Goal: Information Seeking & Learning: Find specific fact

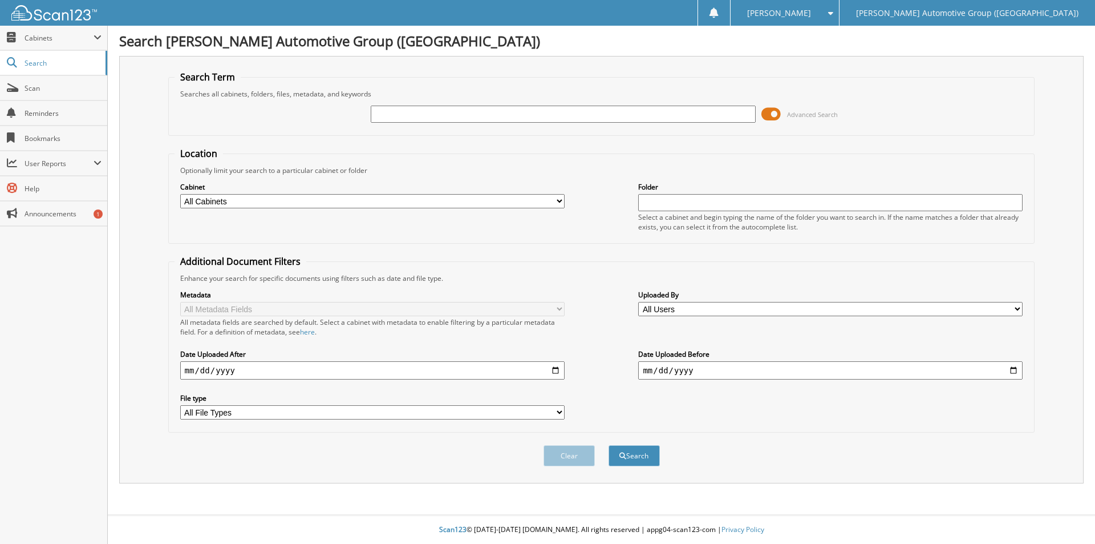
click at [441, 116] on input "text" at bounding box center [563, 114] width 384 height 17
type input "461950"
click at [609, 445] on button "Search" at bounding box center [634, 455] width 51 height 21
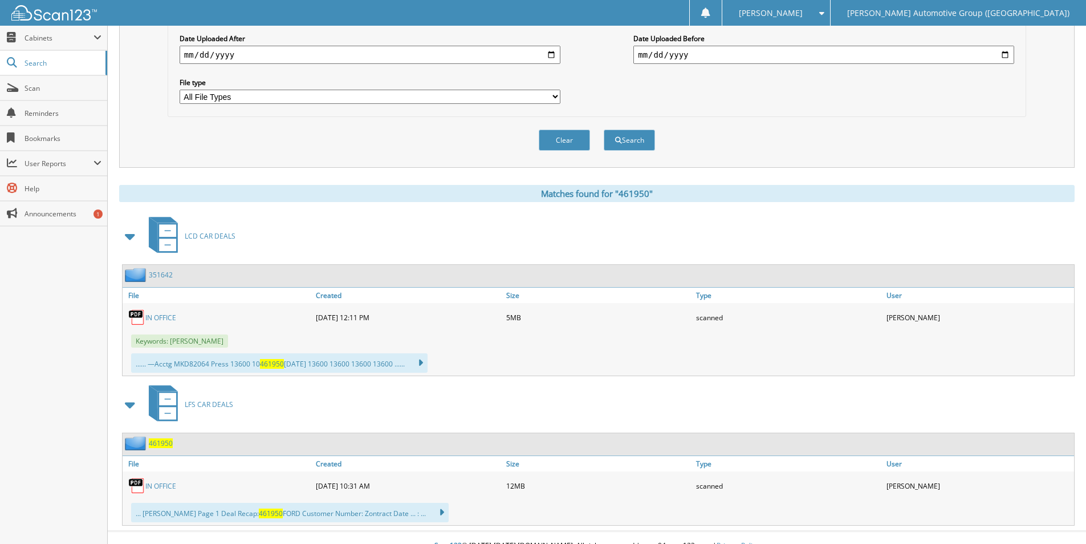
scroll to position [332, 0]
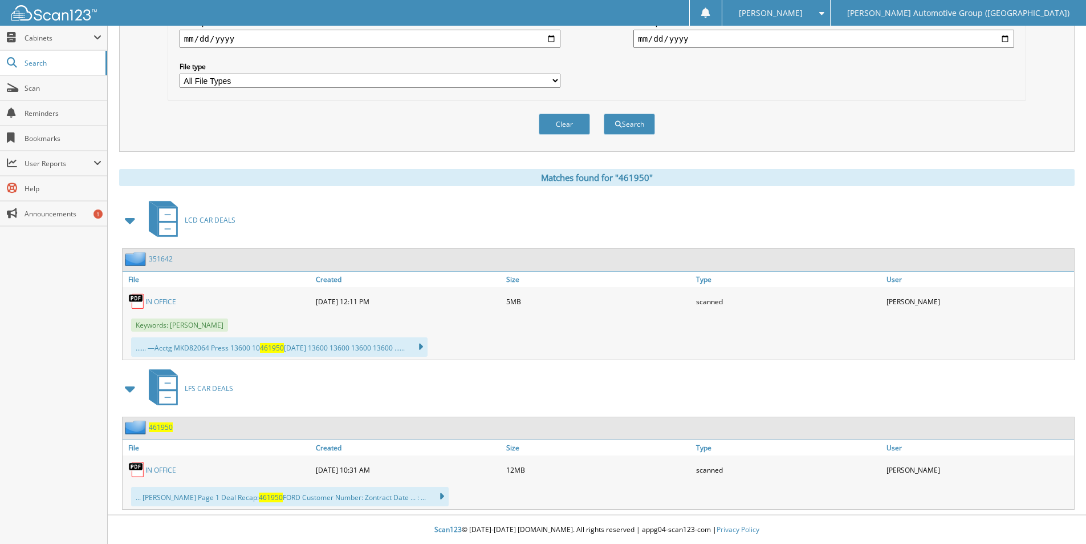
click at [156, 425] on span "461950" at bounding box center [161, 427] width 24 height 10
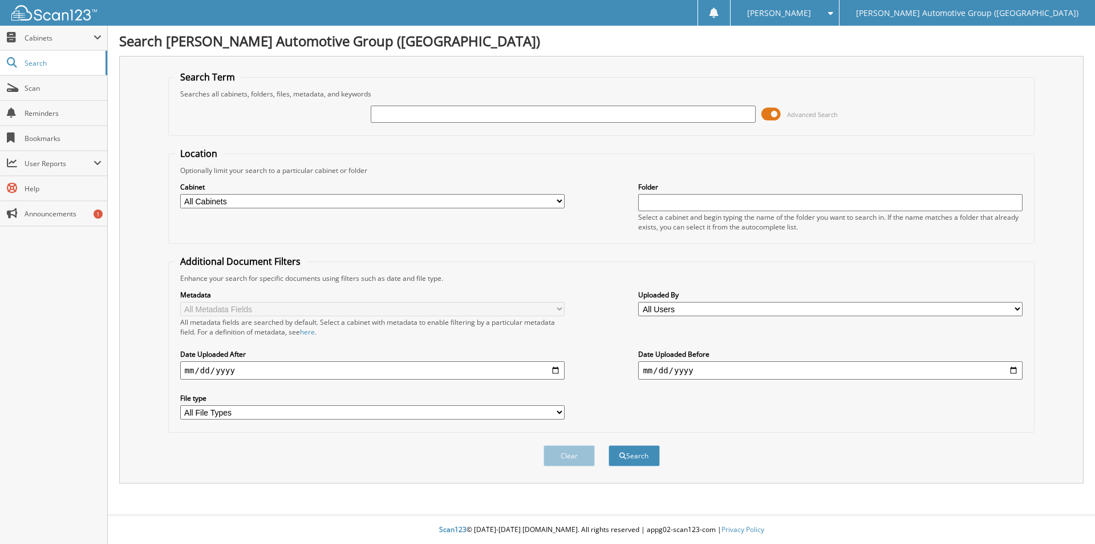
click at [409, 112] on input "text" at bounding box center [563, 114] width 384 height 17
type input "MKD82064"
click at [609, 445] on button "Search" at bounding box center [634, 455] width 51 height 21
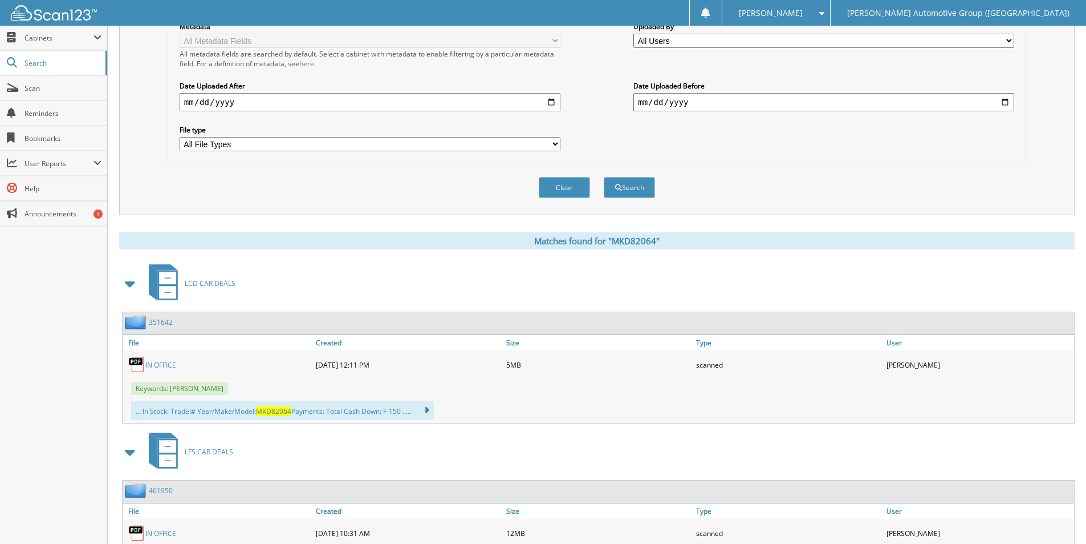
scroll to position [332, 0]
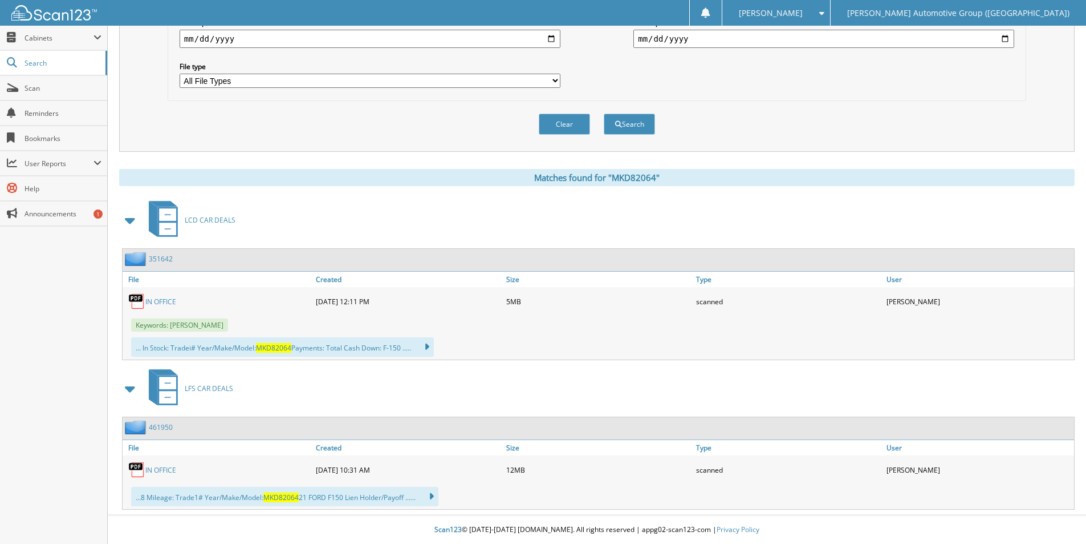
click at [159, 258] on link "351642" at bounding box center [161, 259] width 24 height 10
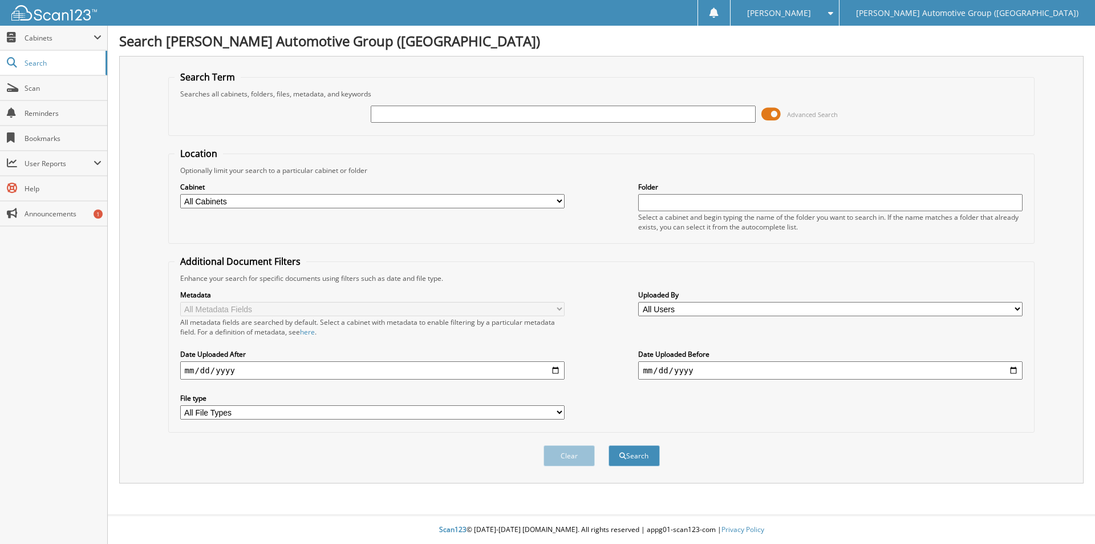
click at [394, 108] on input "text" at bounding box center [563, 114] width 384 height 17
type input "461950"
click at [609, 445] on button "Search" at bounding box center [634, 455] width 51 height 21
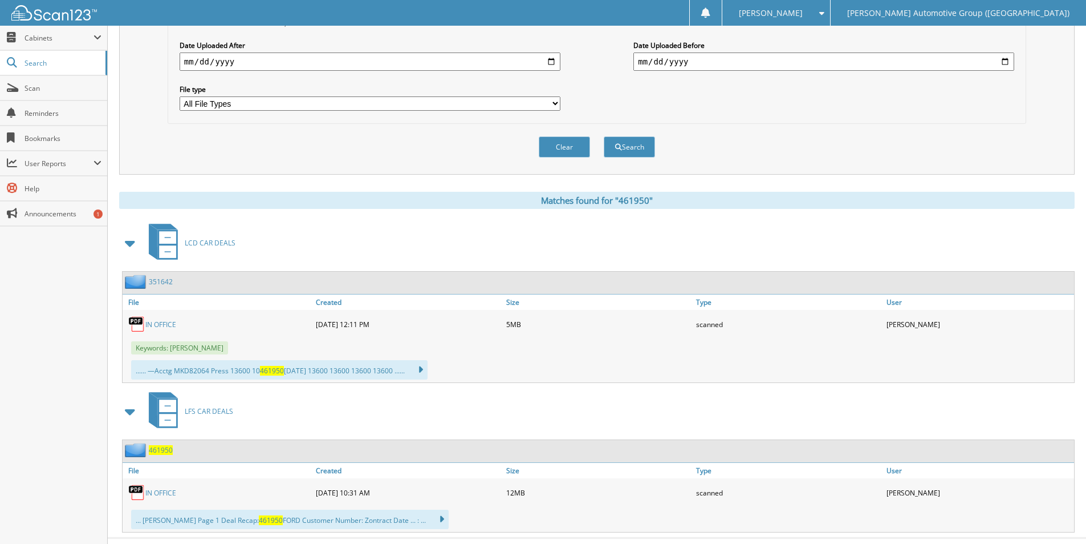
scroll to position [332, 0]
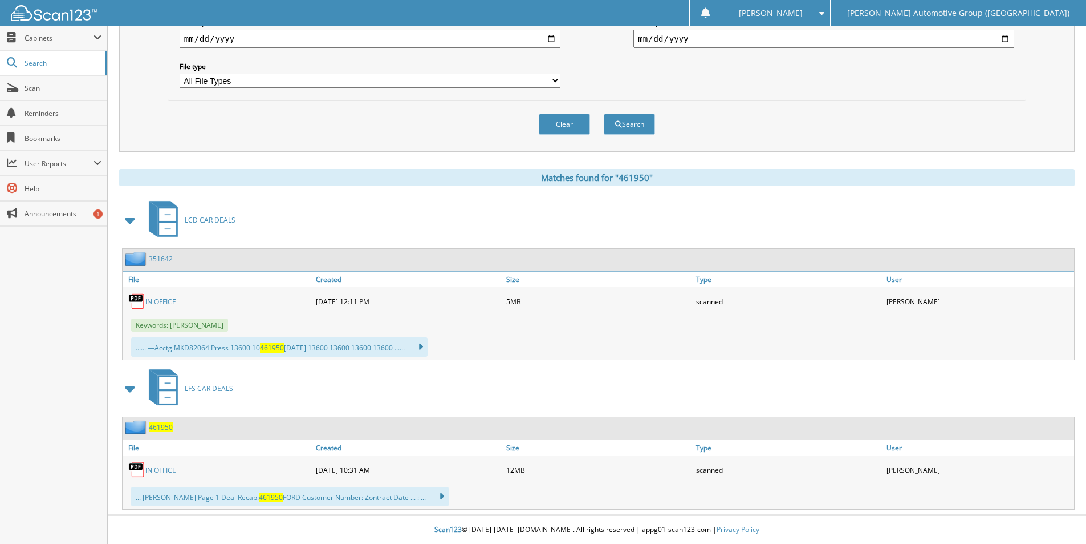
click at [157, 427] on span "461950" at bounding box center [161, 427] width 24 height 10
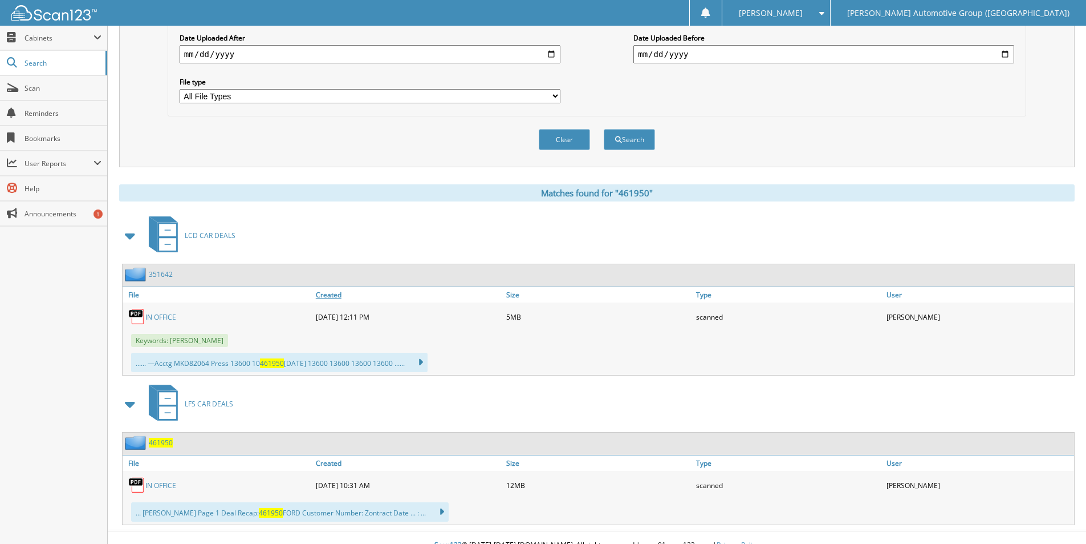
scroll to position [332, 0]
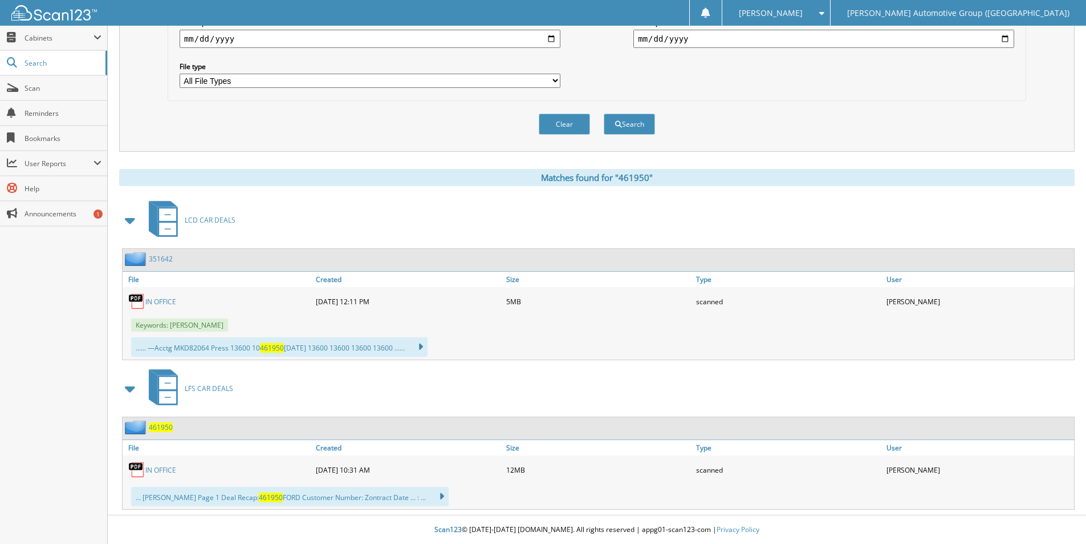
click at [164, 253] on div "351642" at bounding box center [148, 259] width 50 height 14
click at [161, 262] on link "351642" at bounding box center [161, 259] width 24 height 10
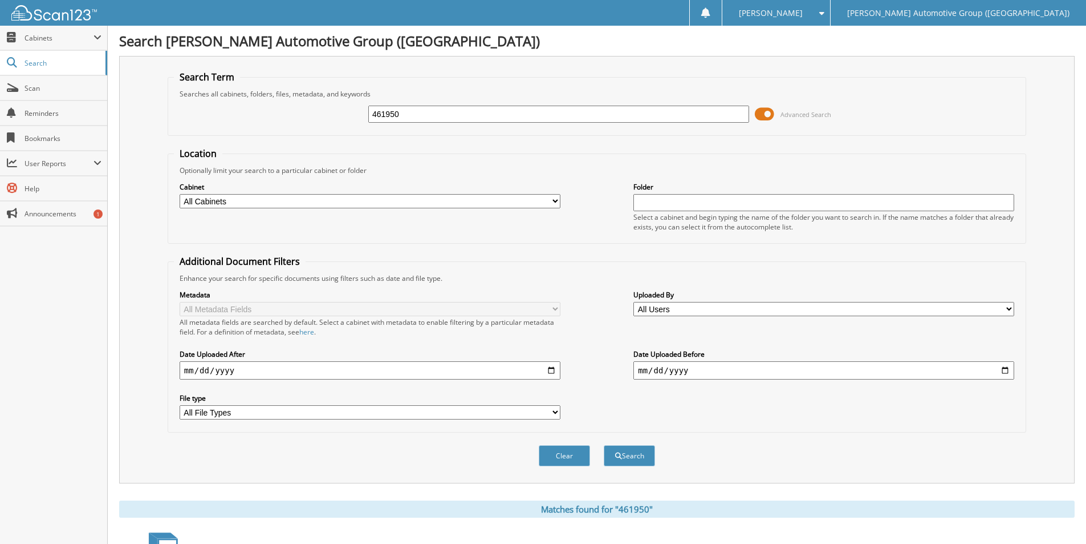
drag, startPoint x: 412, startPoint y: 116, endPoint x: 343, endPoint y: 124, distance: 70.0
click at [343, 123] on div "461950 Advanced Search" at bounding box center [597, 114] width 846 height 31
type input "L5505902"
click at [604, 445] on button "Search" at bounding box center [629, 455] width 51 height 21
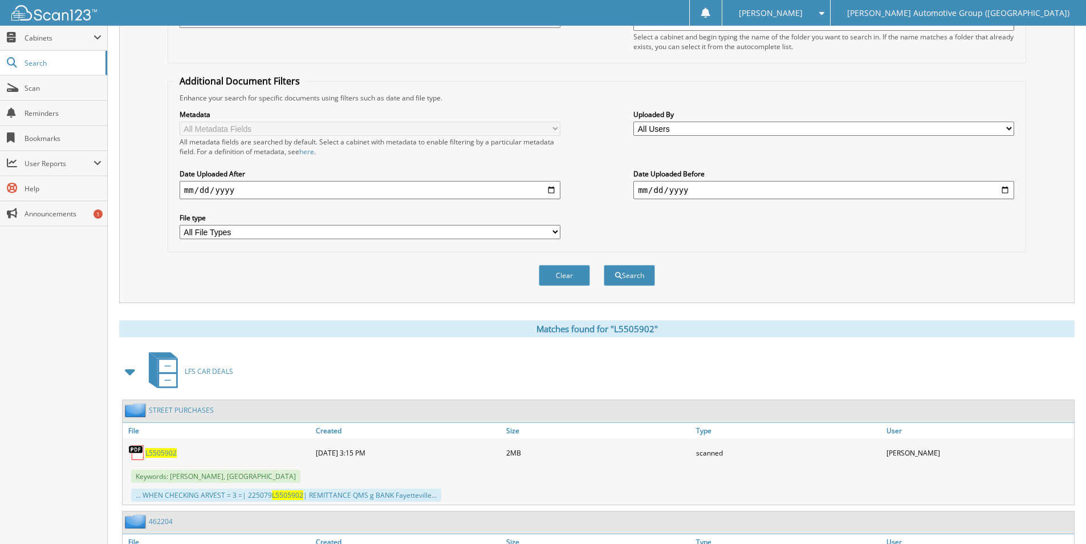
scroll to position [285, 0]
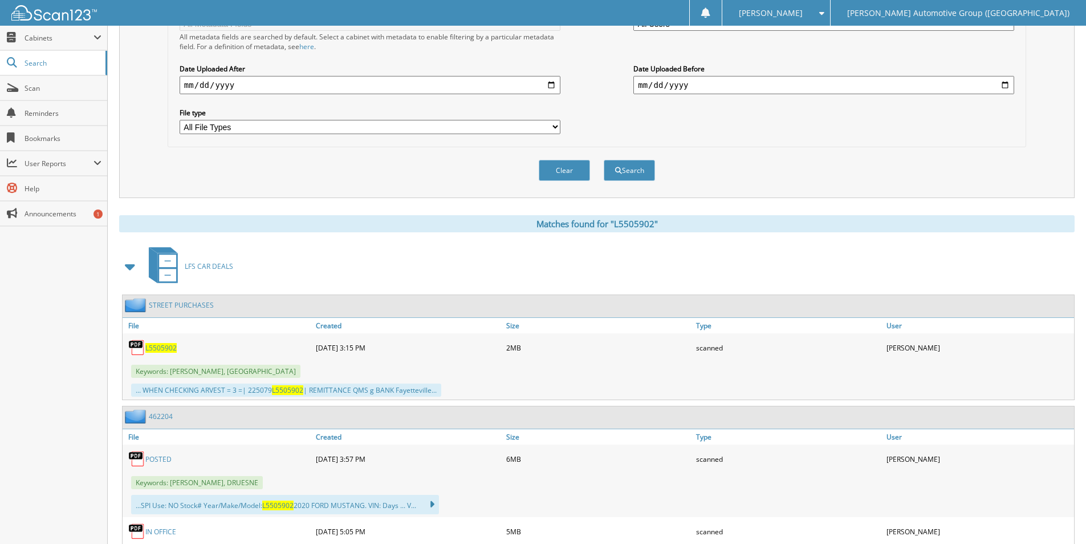
click at [164, 346] on span "L5505902" at bounding box center [160, 348] width 31 height 10
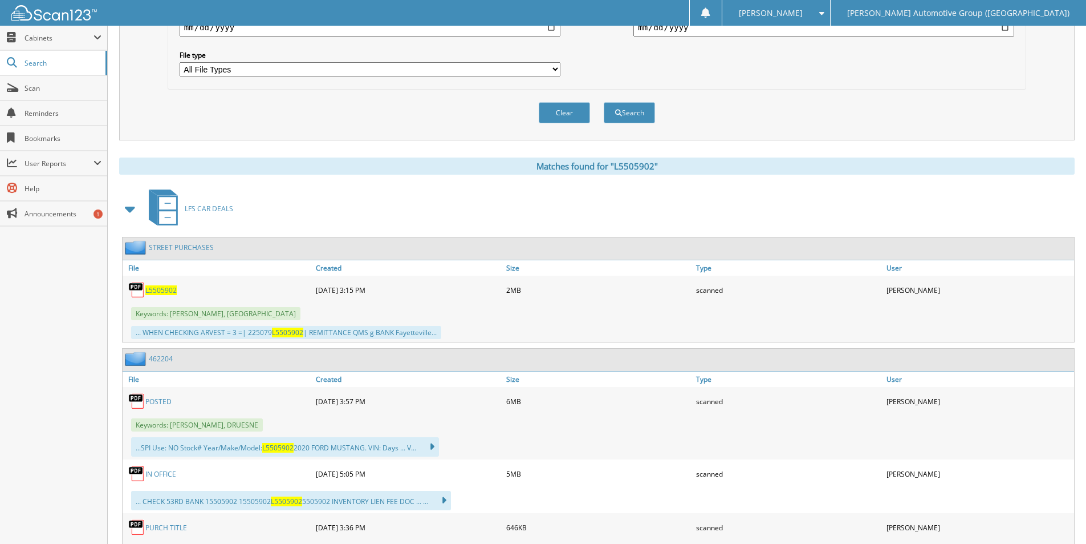
scroll to position [413, 0]
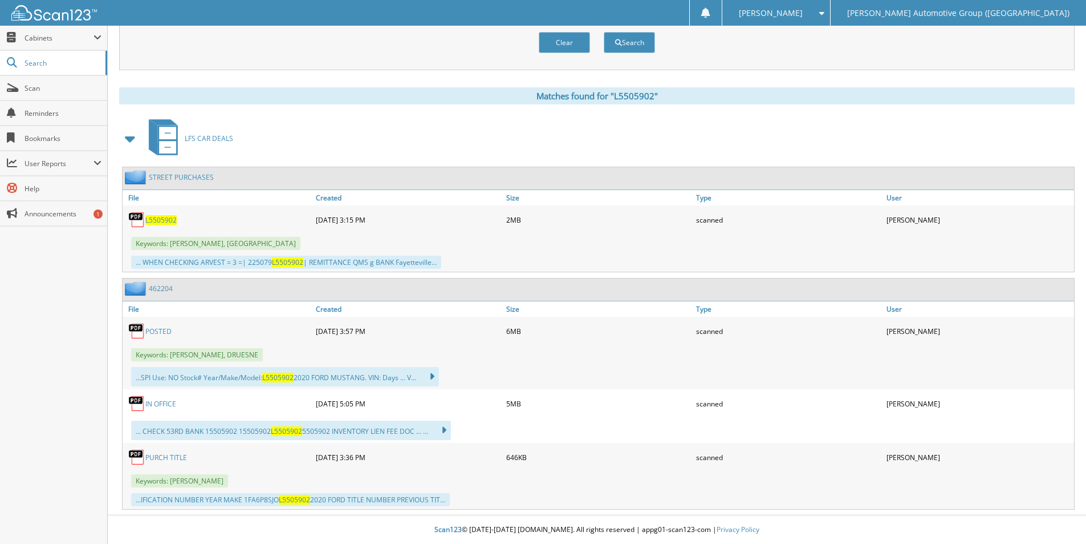
click at [160, 456] on link "PURCH TITLE" at bounding box center [166, 457] width 42 height 10
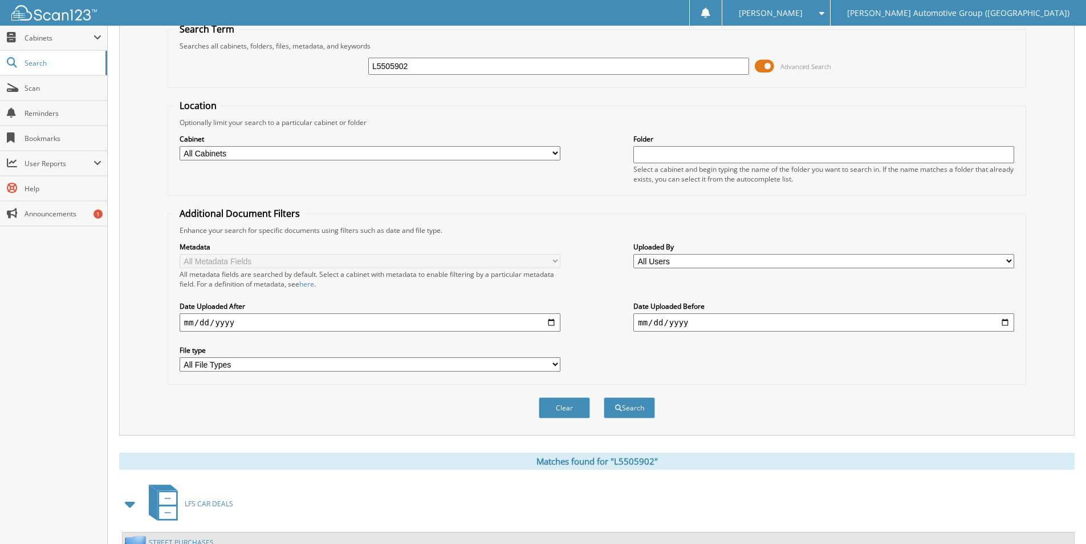
scroll to position [0, 0]
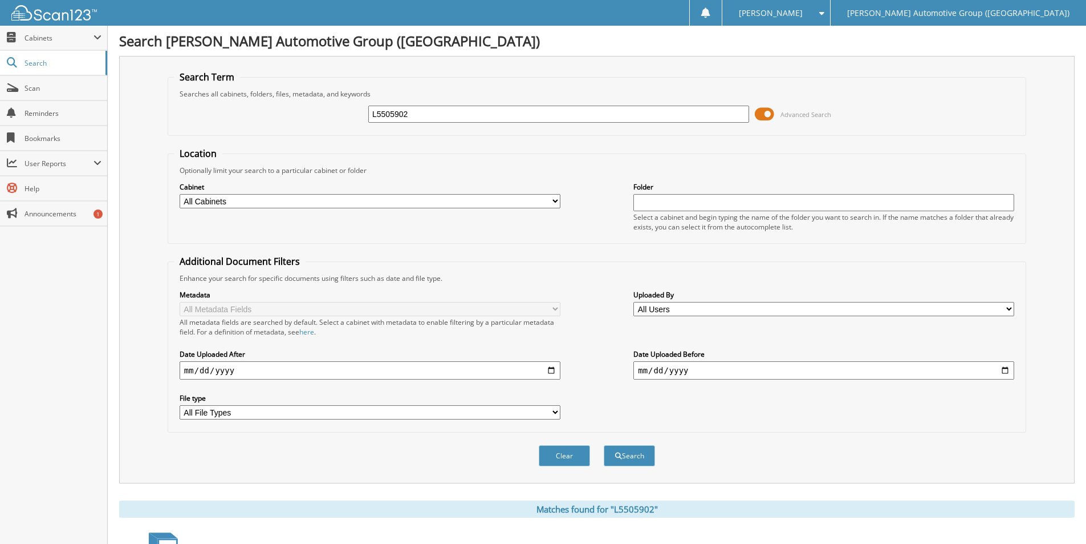
drag, startPoint x: 414, startPoint y: 109, endPoint x: 296, endPoint y: 113, distance: 118.1
click at [303, 115] on div "L5505902 Advanced Search" at bounding box center [597, 114] width 846 height 31
type input "HX614276"
click at [604, 445] on button "Search" at bounding box center [629, 455] width 51 height 21
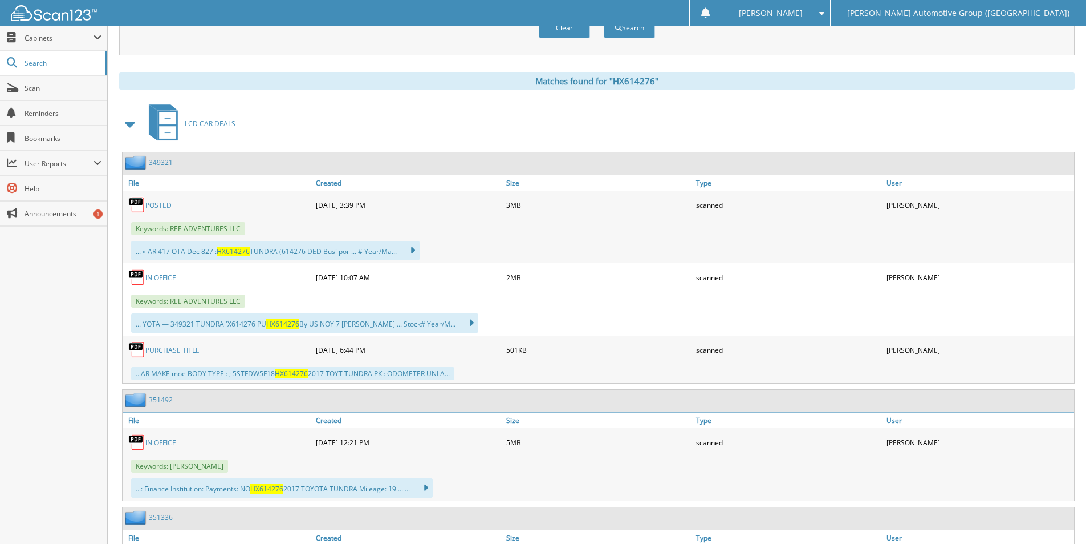
scroll to position [513, 0]
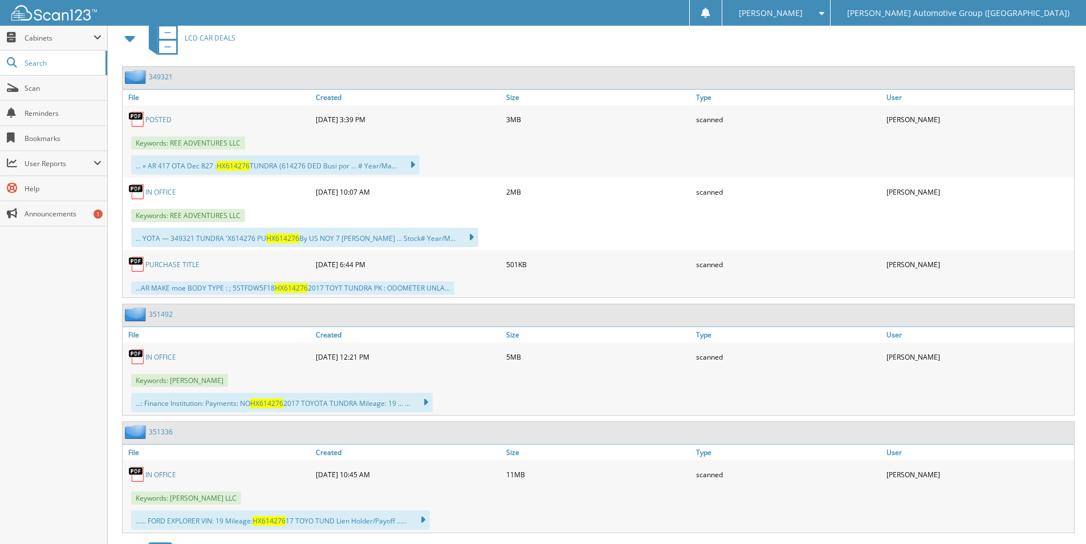
click at [163, 76] on link "349321" at bounding box center [161, 77] width 24 height 10
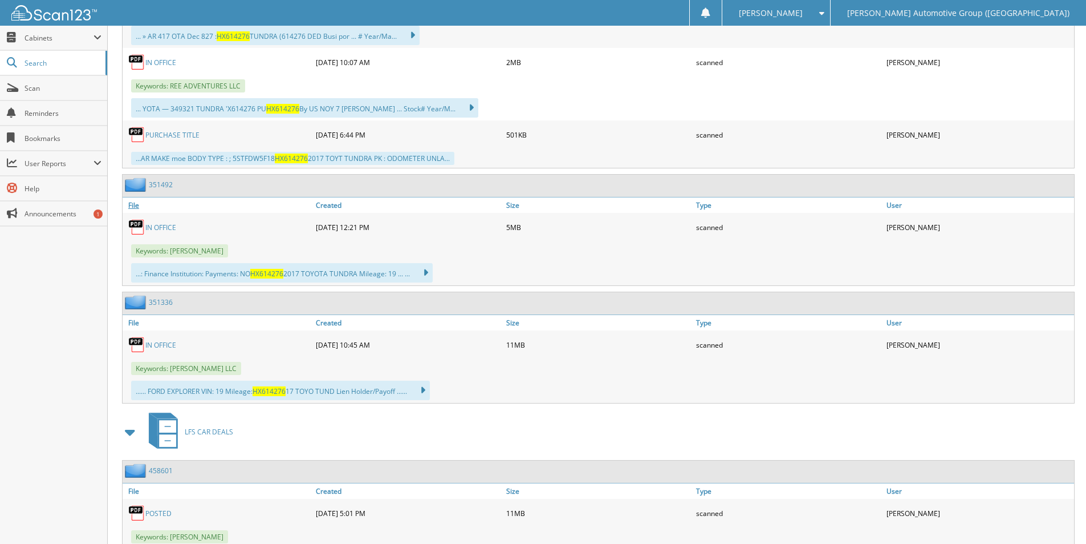
scroll to position [607, 0]
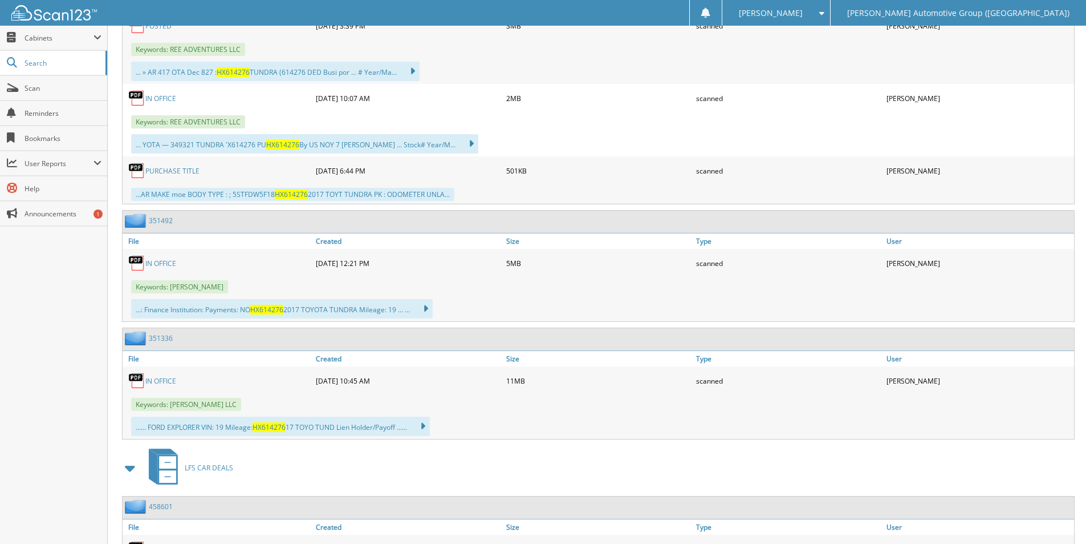
click at [157, 220] on link "351492" at bounding box center [161, 221] width 24 height 10
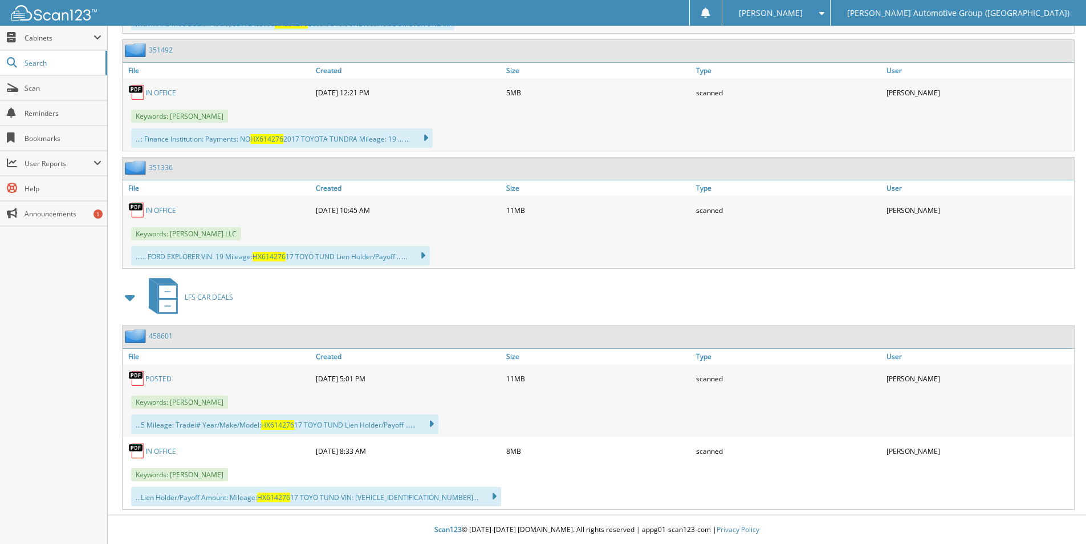
scroll to position [721, 0]
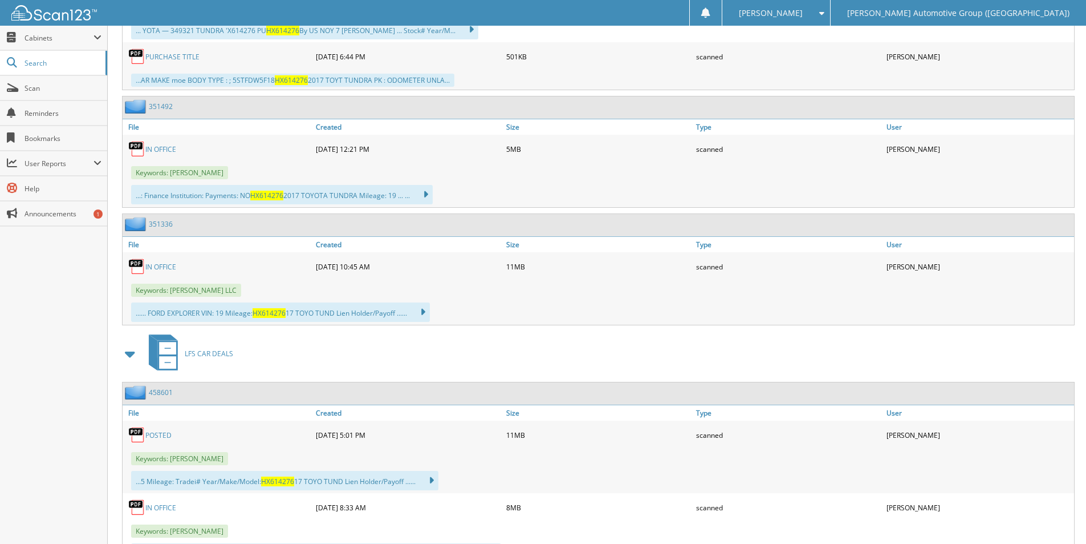
click at [160, 225] on link "351336" at bounding box center [161, 224] width 24 height 10
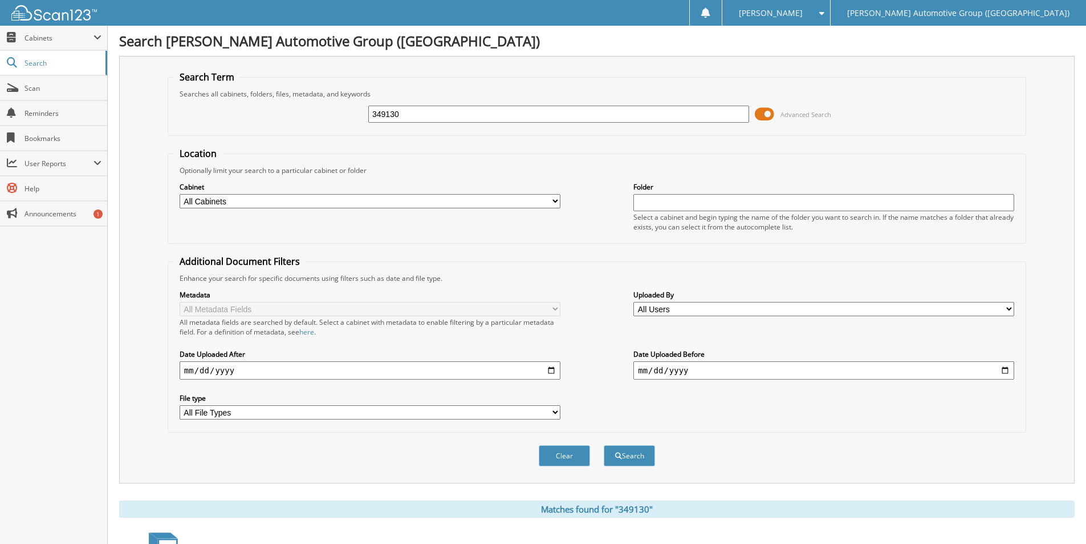
drag, startPoint x: 395, startPoint y: 115, endPoint x: 273, endPoint y: 116, distance: 122.6
click at [273, 116] on div "349130 Advanced Search" at bounding box center [597, 114] width 846 height 31
paste input "50581"
type input "350581"
click at [623, 459] on button "Search" at bounding box center [629, 455] width 51 height 21
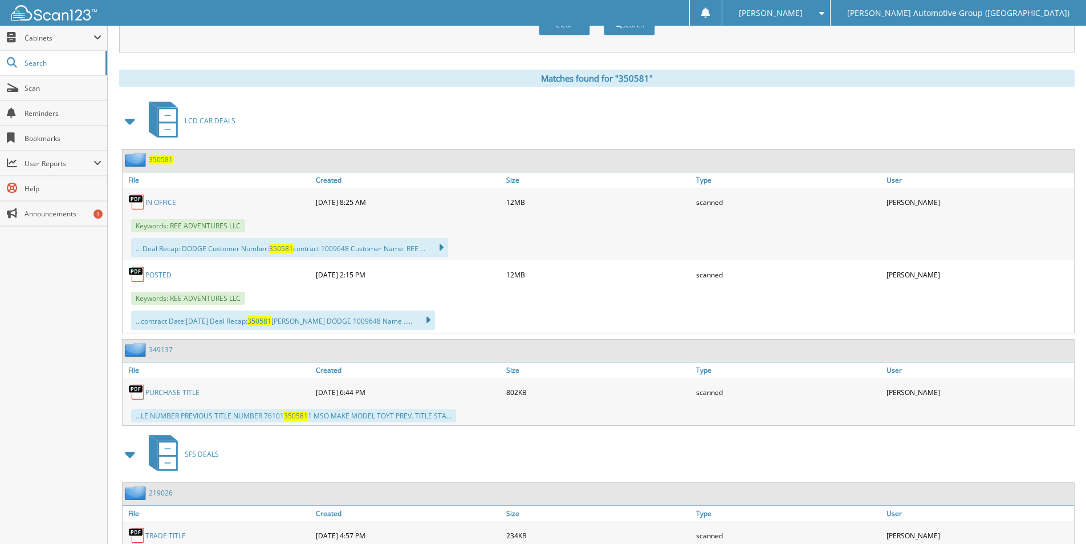
scroll to position [456, 0]
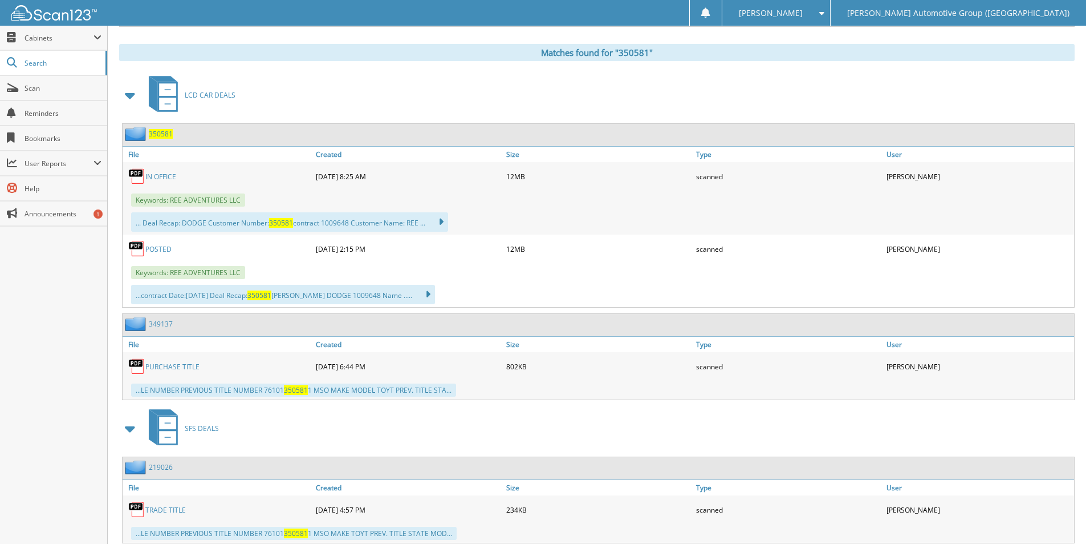
click at [159, 133] on span "350581" at bounding box center [161, 134] width 24 height 10
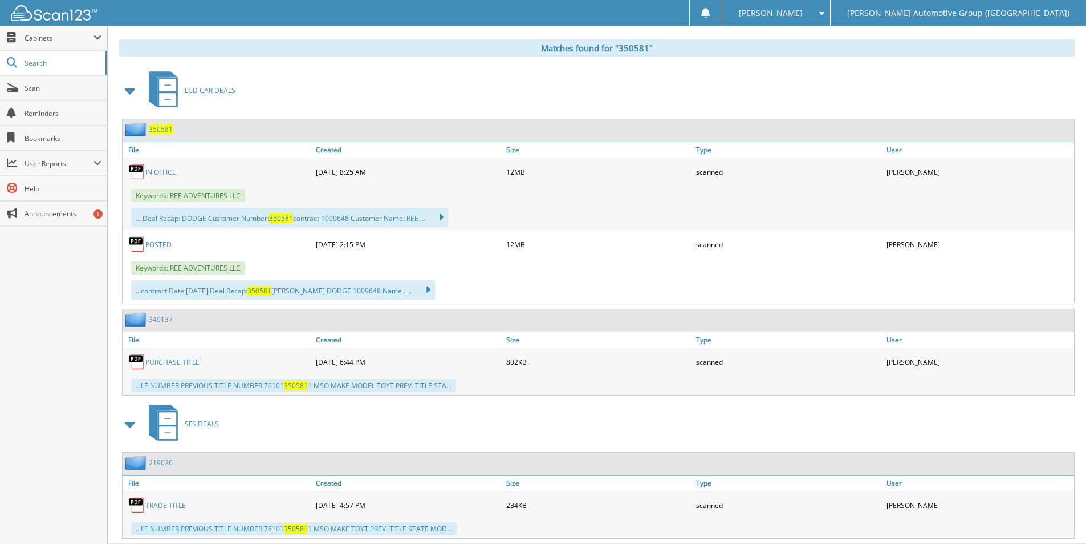
scroll to position [490, 0]
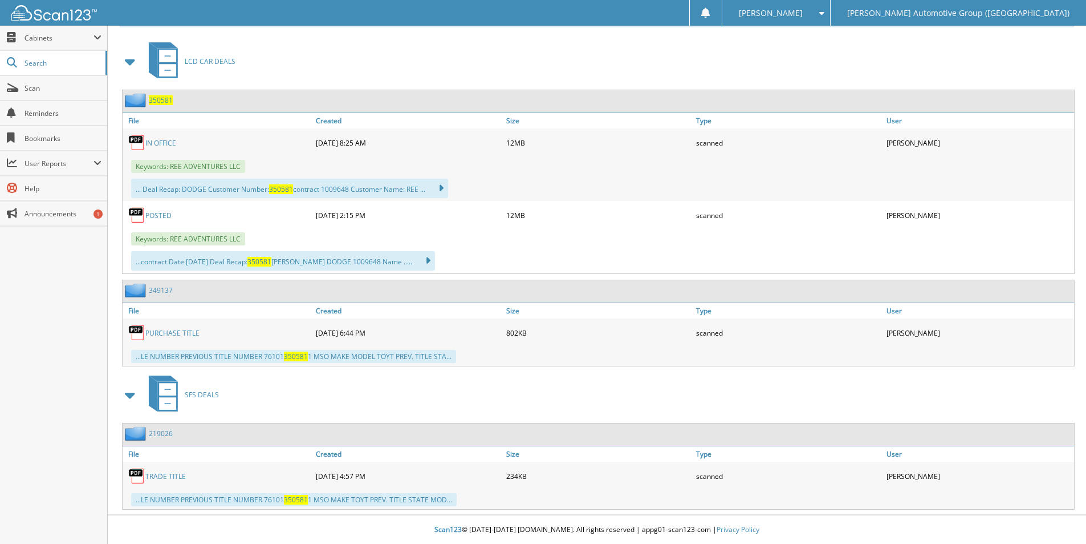
click at [164, 432] on link "219026" at bounding box center [161, 433] width 24 height 10
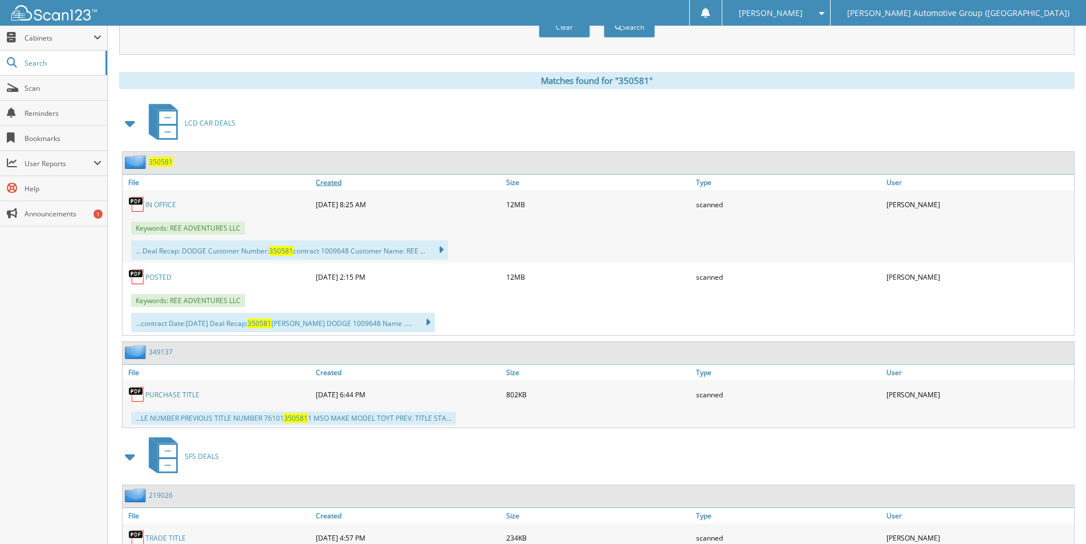
scroll to position [456, 0]
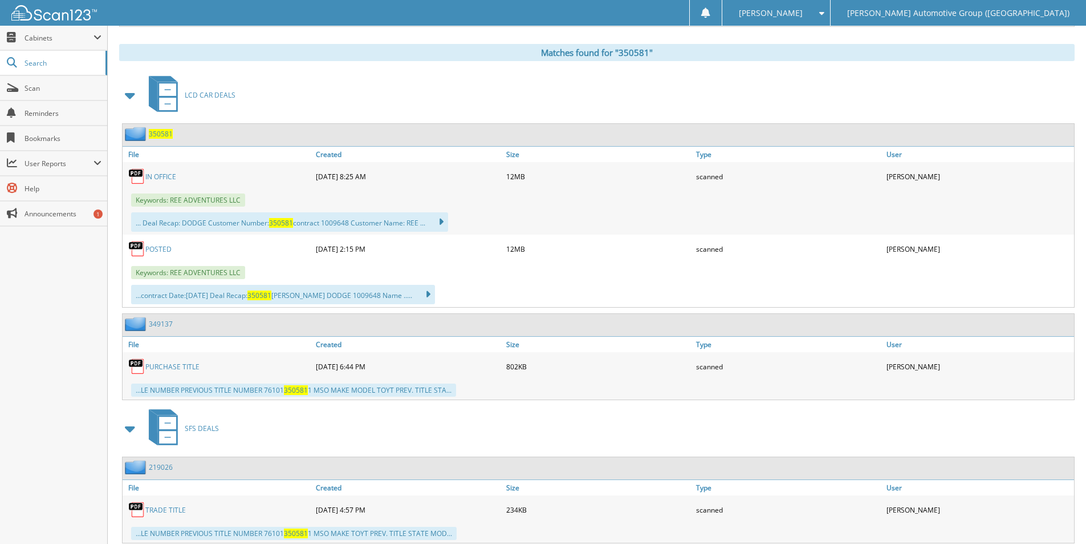
click at [167, 362] on link "PURCHASE TITLE" at bounding box center [172, 367] width 54 height 10
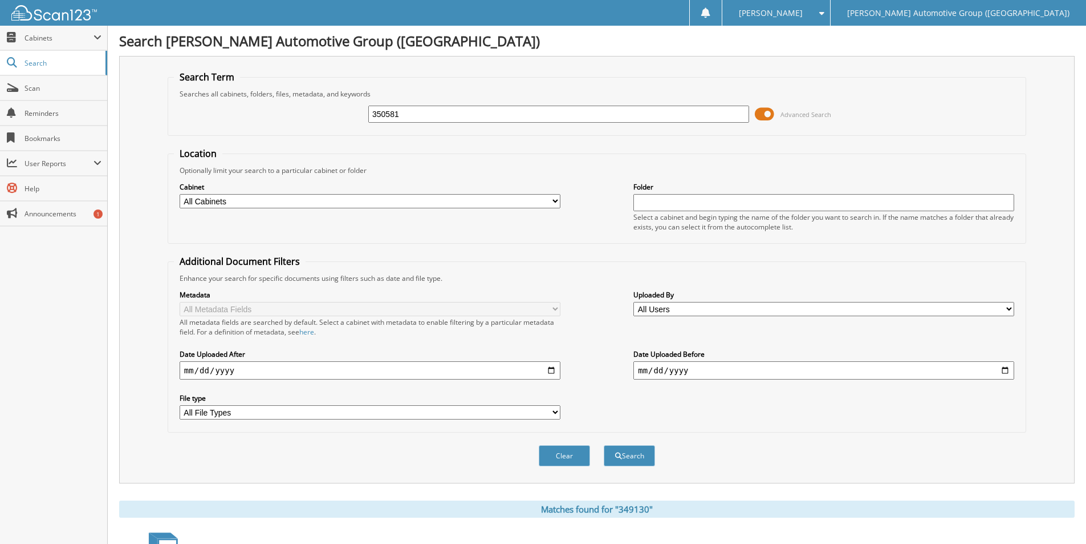
drag, startPoint x: 419, startPoint y: 114, endPoint x: 337, endPoint y: 119, distance: 82.3
click at [337, 119] on div "350581 Advanced Search" at bounding box center [597, 114] width 846 height 31
type input "HX614276"
click at [604, 445] on button "Search" at bounding box center [629, 455] width 51 height 21
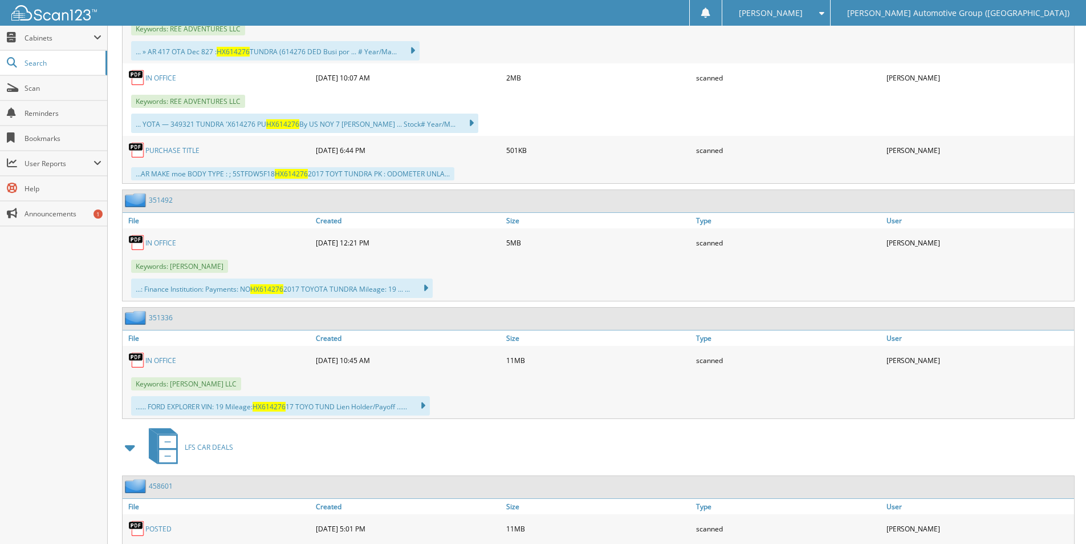
scroll to position [684, 0]
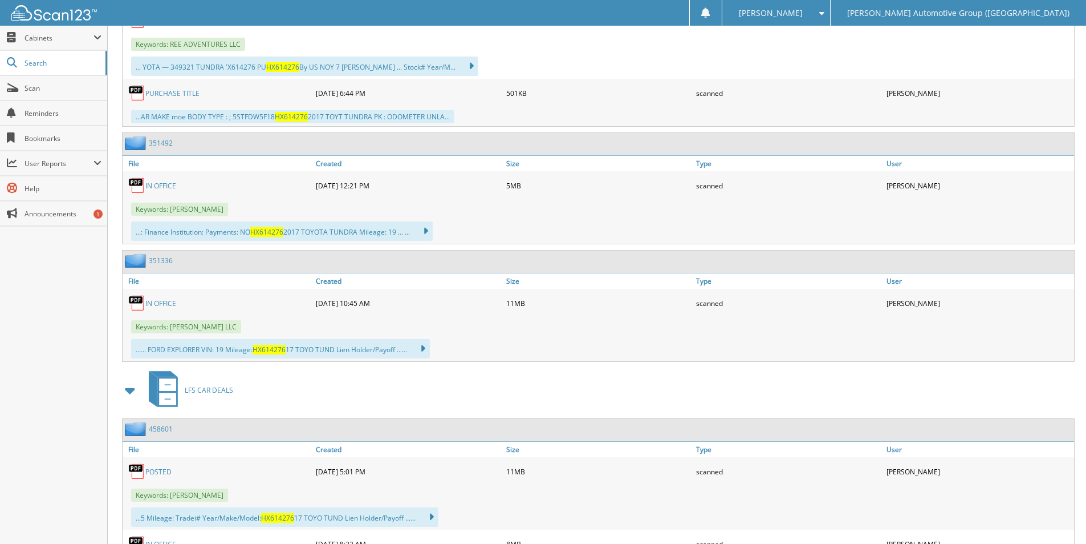
click at [164, 299] on link "IN OFFICE" at bounding box center [160, 303] width 31 height 10
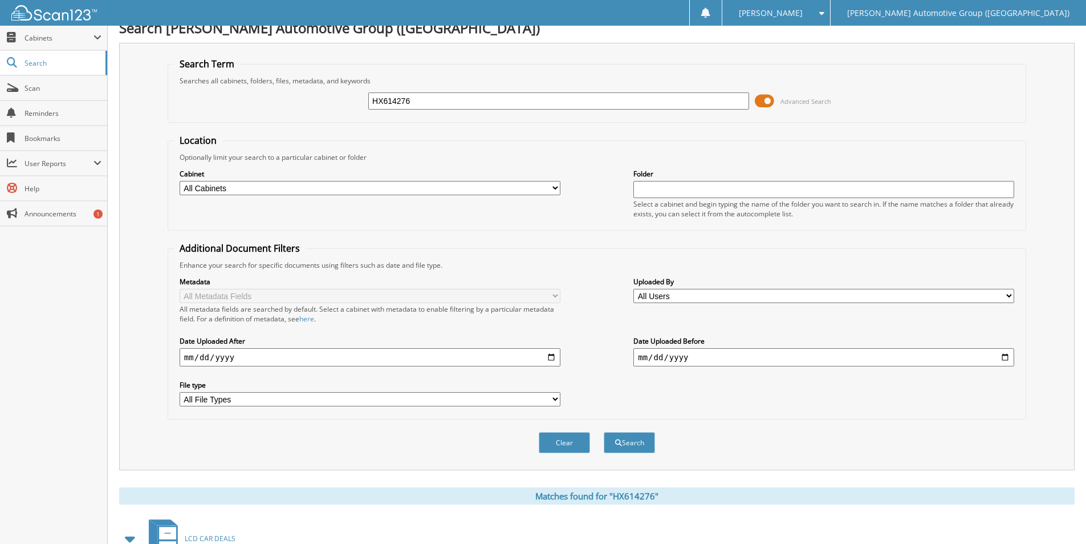
scroll to position [0, 0]
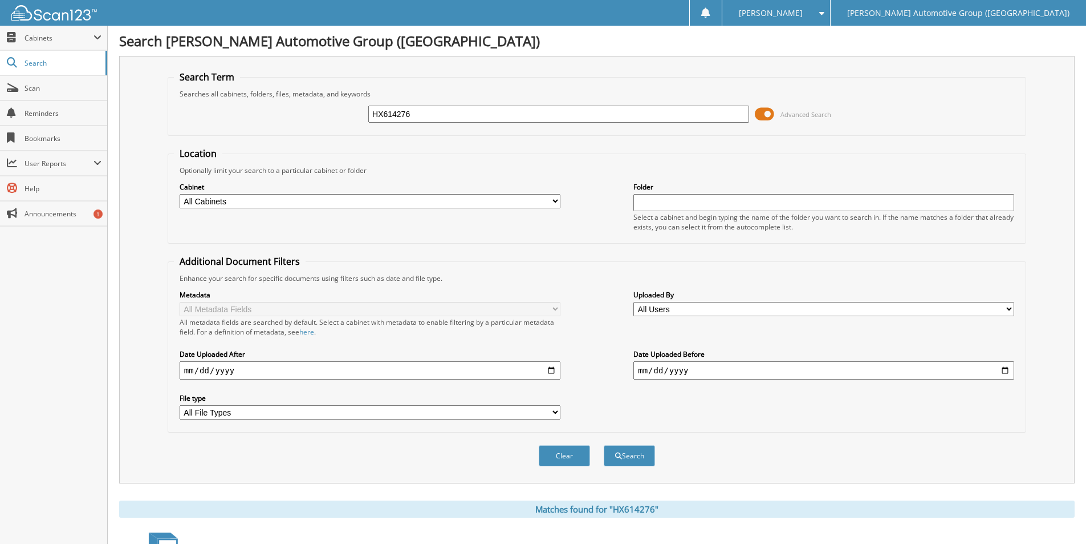
drag, startPoint x: 287, startPoint y: 96, endPoint x: 237, endPoint y: 94, distance: 50.3
click at [241, 94] on fieldset "Search Term Searches all cabinets, folders, files, metadata, and keywords HX614…" at bounding box center [597, 103] width 859 height 65
type input "351336"
click at [604, 445] on button "Search" at bounding box center [629, 455] width 51 height 21
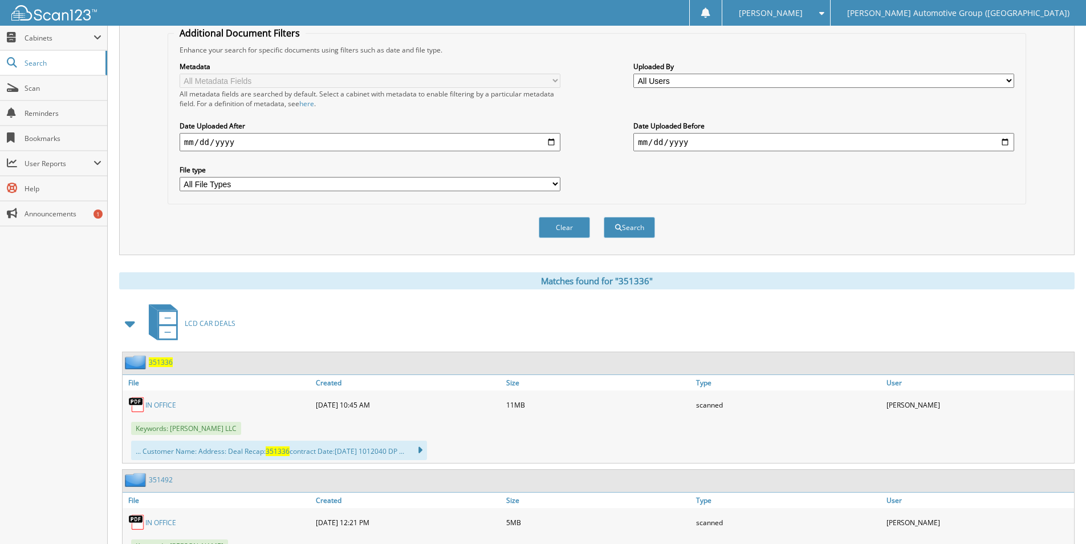
scroll to position [342, 0]
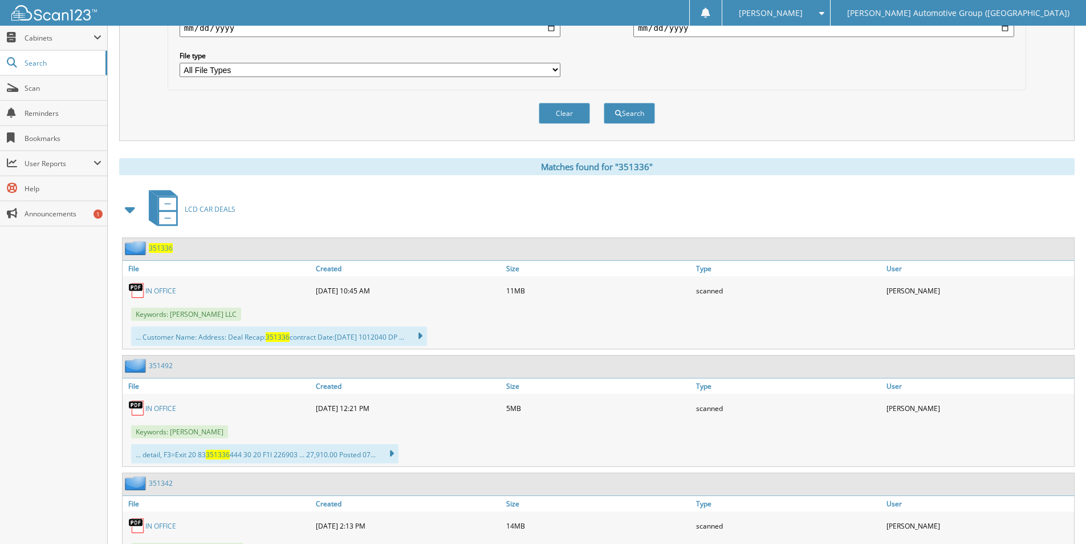
click at [163, 366] on link "351492" at bounding box center [161, 365] width 24 height 10
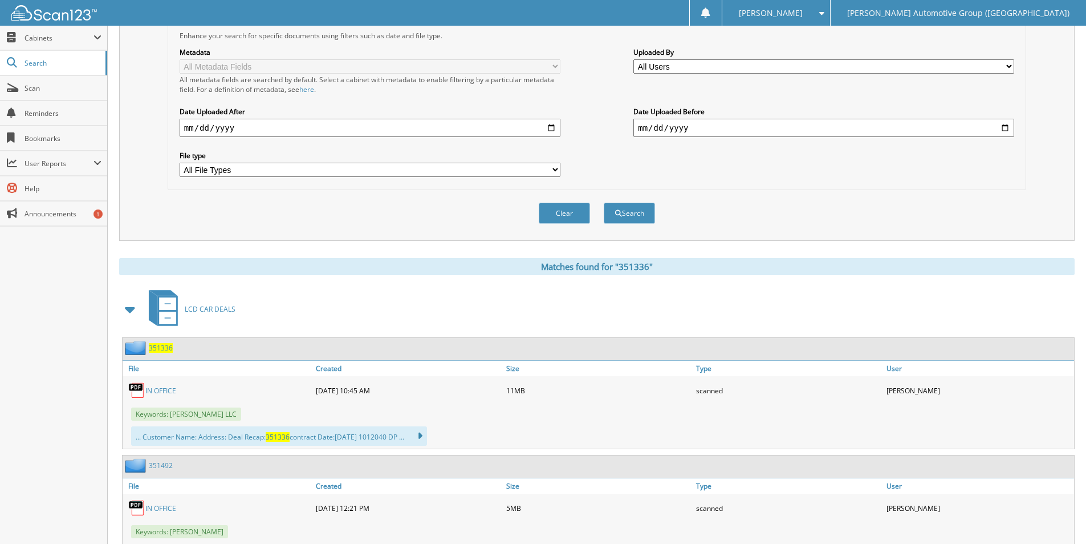
scroll to position [342, 0]
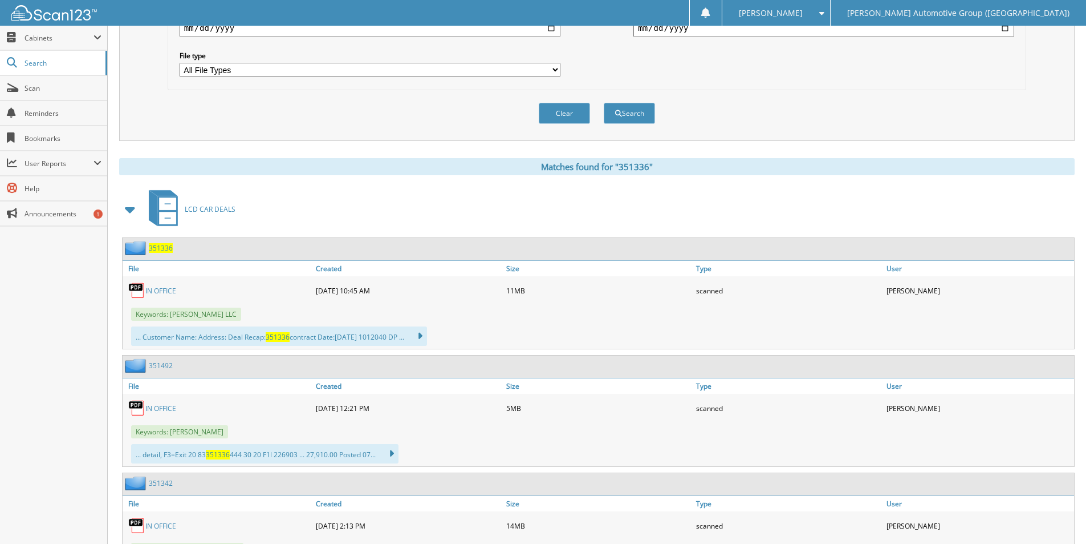
click at [168, 246] on span "351336" at bounding box center [161, 248] width 24 height 10
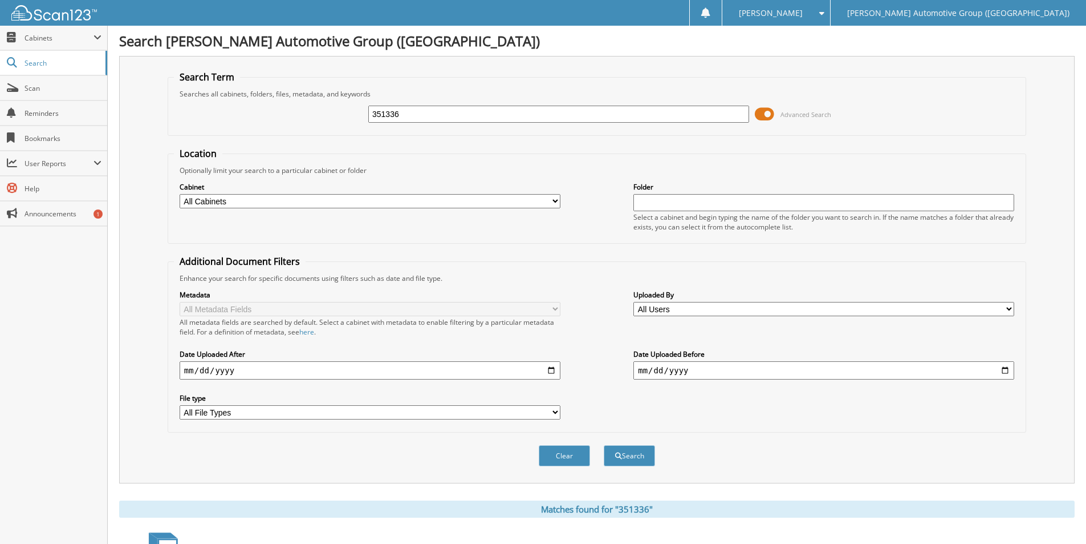
drag, startPoint x: 415, startPoint y: 120, endPoint x: 233, endPoint y: 124, distance: 182.0
click at [236, 125] on div "351336 Advanced Search" at bounding box center [597, 114] width 846 height 31
type input "M31113605"
click at [604, 445] on button "Search" at bounding box center [629, 455] width 51 height 21
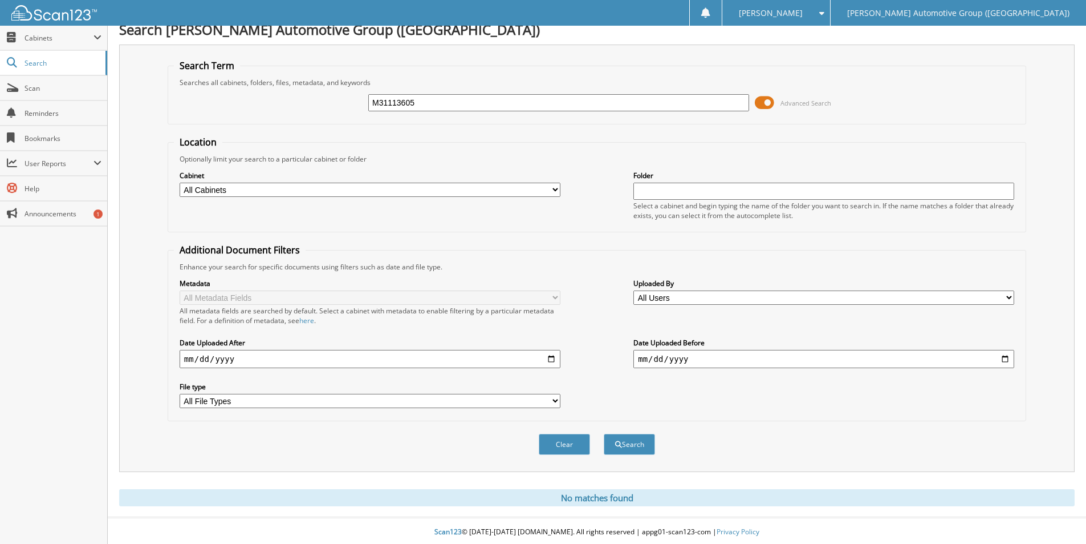
scroll to position [14, 0]
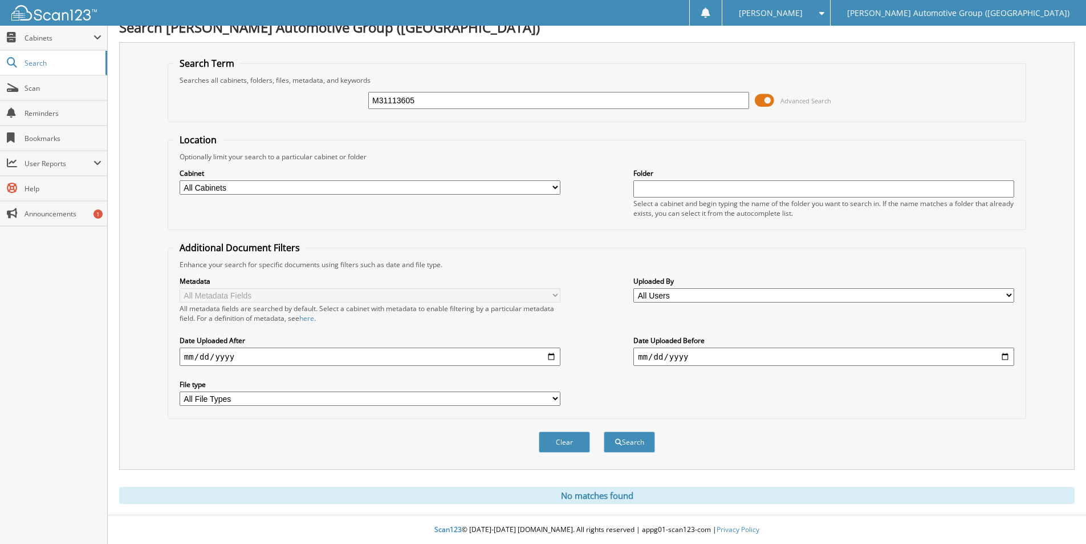
click at [396, 100] on input "M31113605" at bounding box center [558, 100] width 381 height 17
type input "M3113605"
click at [604, 431] on button "Search" at bounding box center [629, 441] width 51 height 21
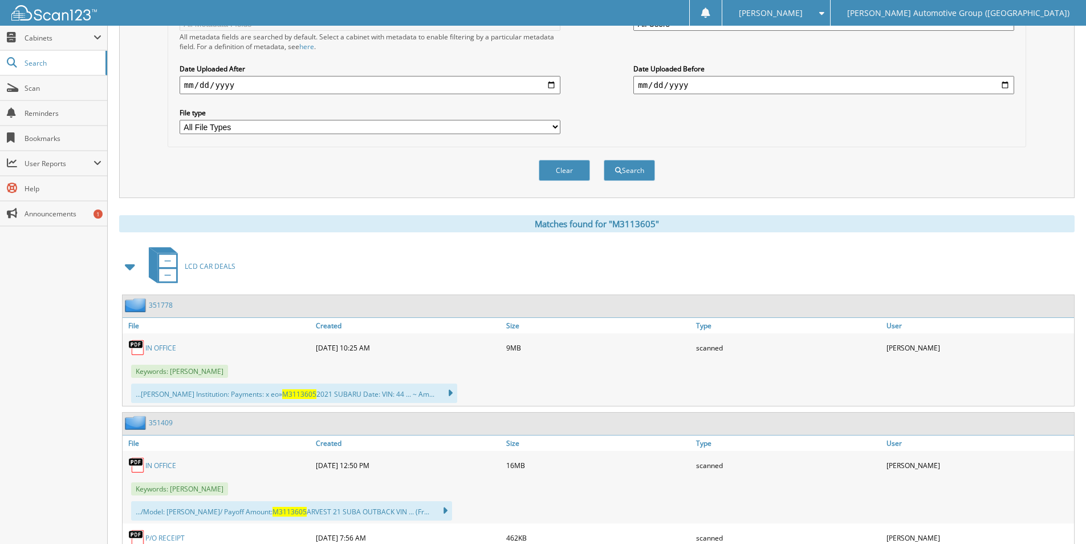
scroll to position [347, 0]
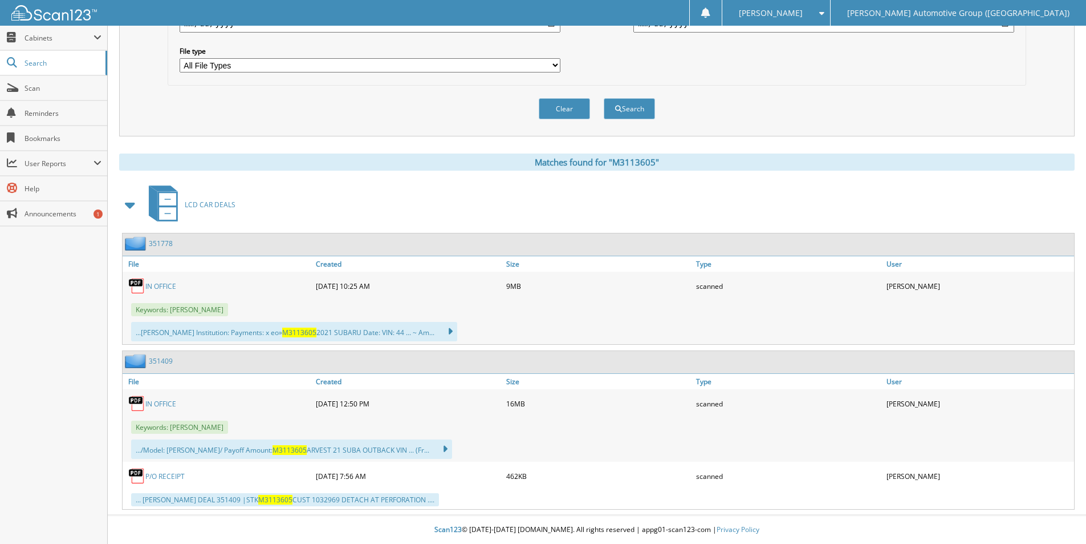
click at [162, 239] on link "351778" at bounding box center [161, 243] width 24 height 10
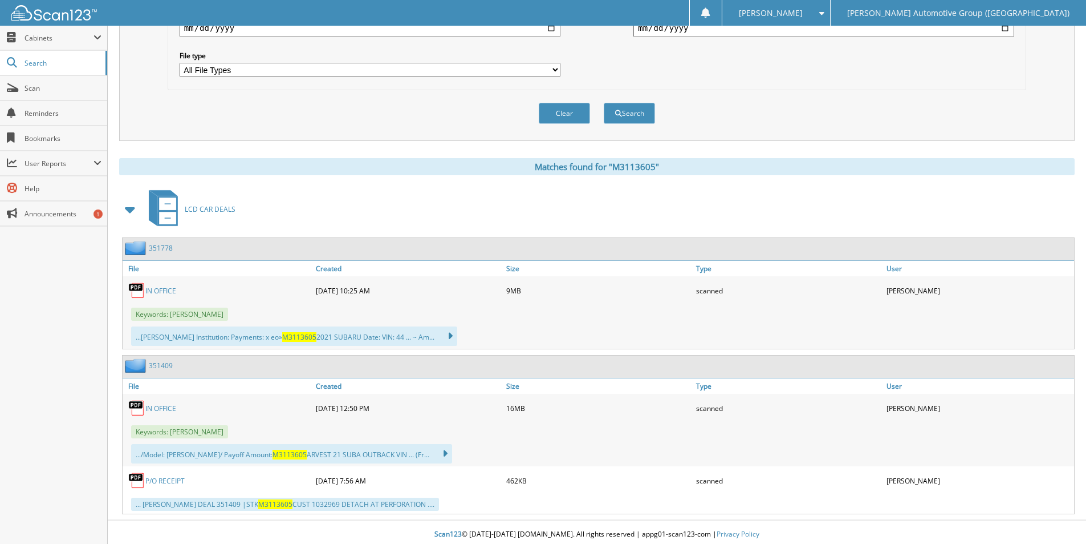
scroll to position [347, 0]
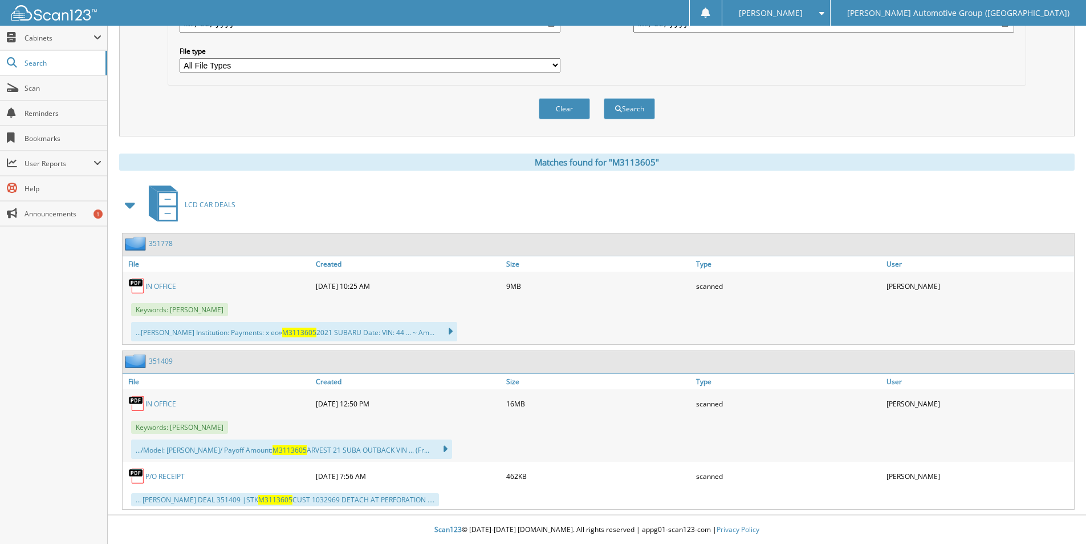
click at [164, 363] on link "351409" at bounding box center [161, 361] width 24 height 10
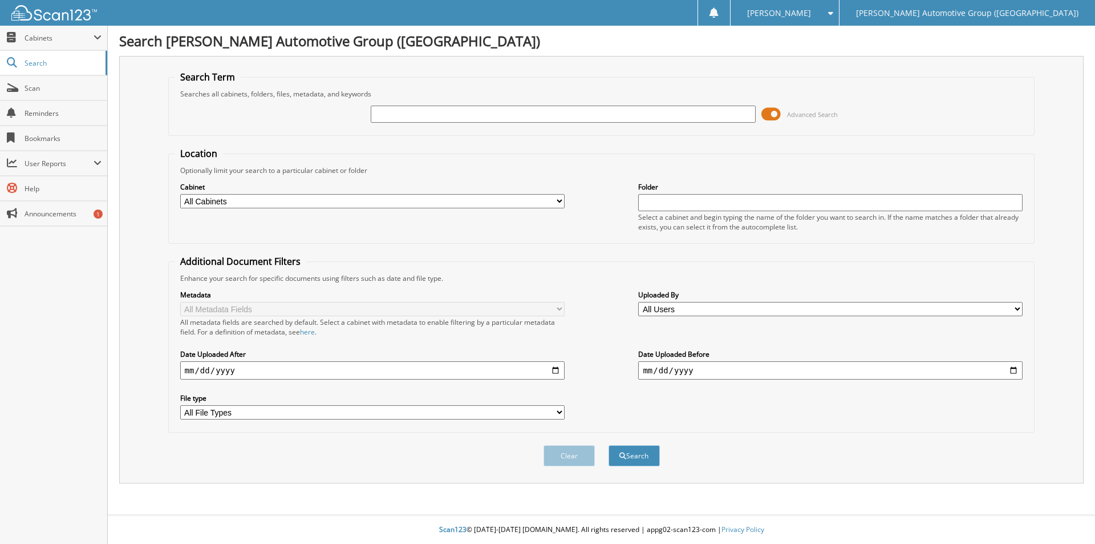
click at [496, 113] on input "text" at bounding box center [563, 114] width 384 height 17
type input "351281"
click at [609, 445] on button "Search" at bounding box center [634, 455] width 51 height 21
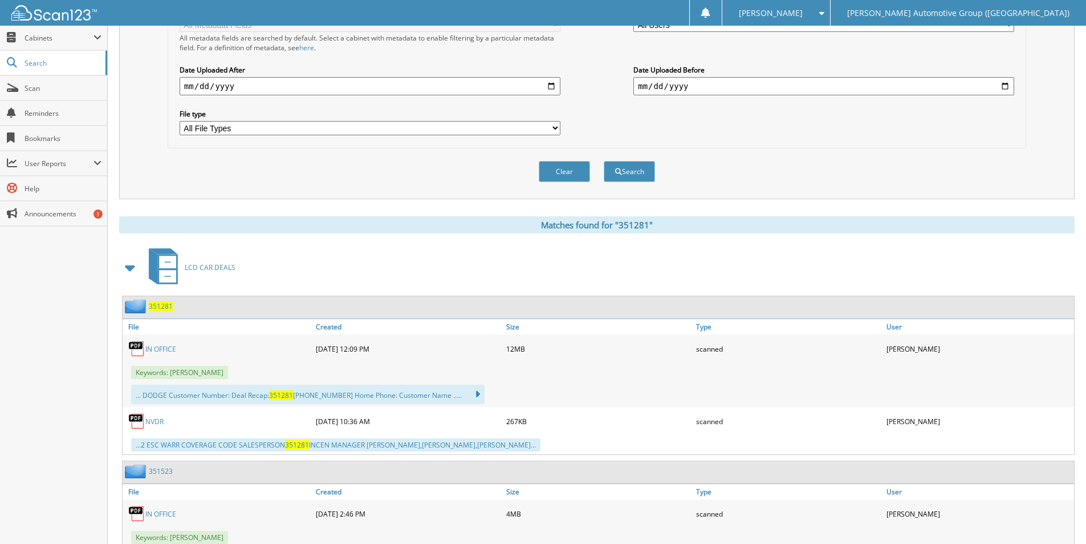
scroll to position [285, 0]
click at [160, 306] on span "351281" at bounding box center [161, 305] width 24 height 10
